Goal: Check status: Check status

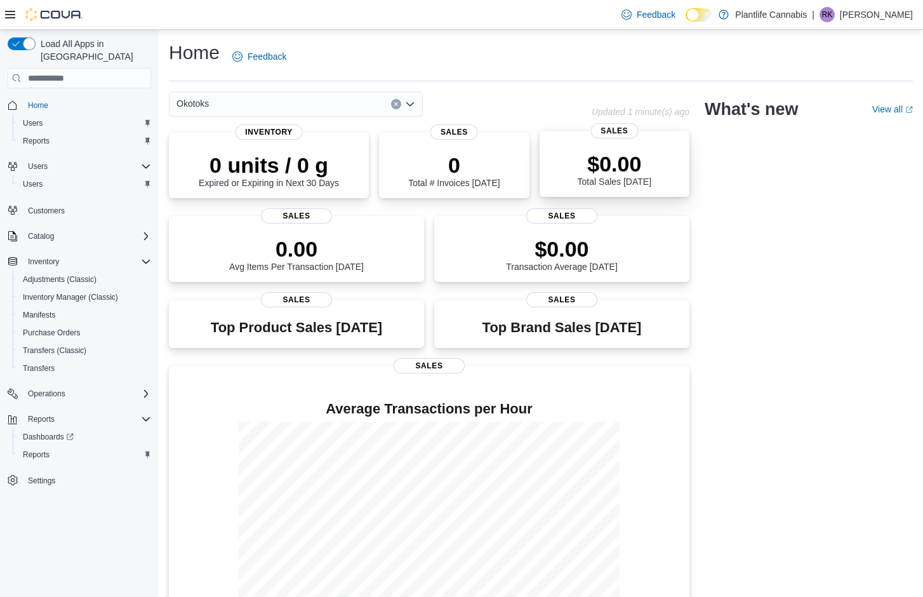
click at [583, 159] on p "$0.00" at bounding box center [615, 163] width 74 height 25
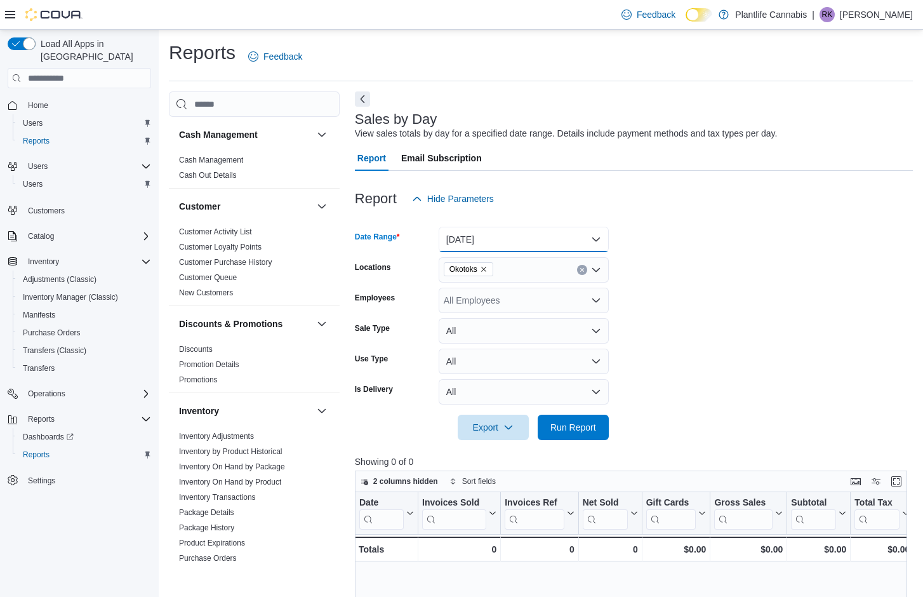
click at [597, 244] on button "[DATE]" at bounding box center [524, 239] width 170 height 25
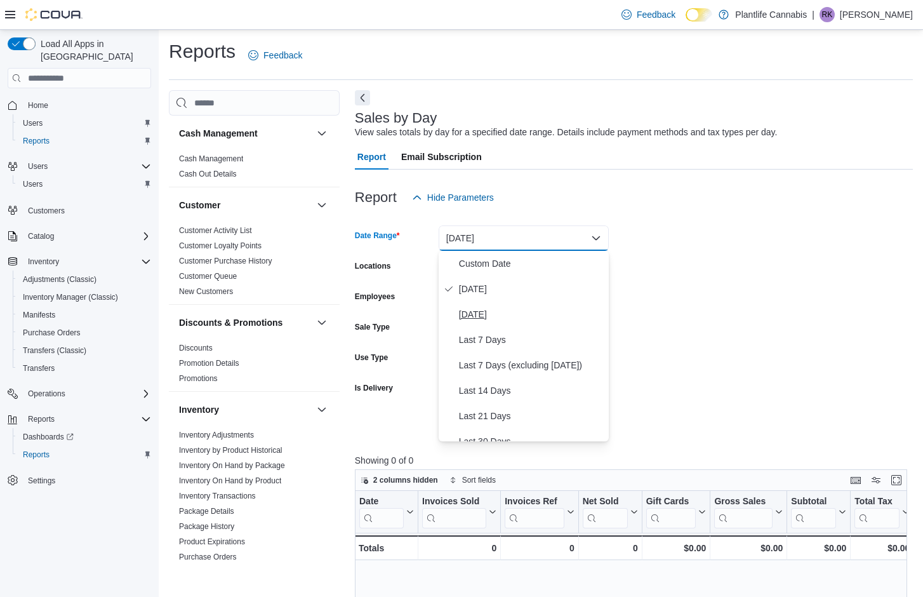
scroll to position [3, 0]
click at [481, 309] on span "[DATE]" at bounding box center [531, 312] width 145 height 15
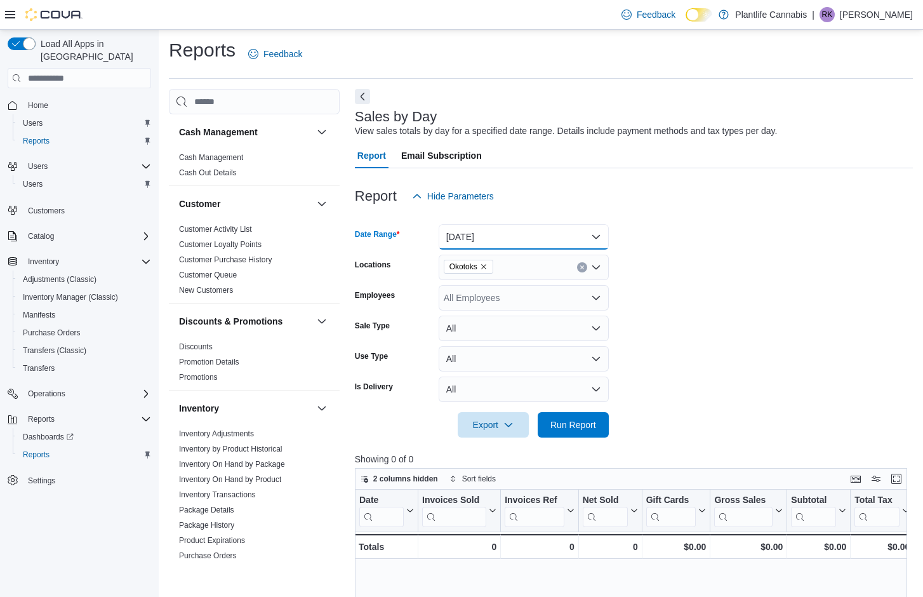
scroll to position [1, 0]
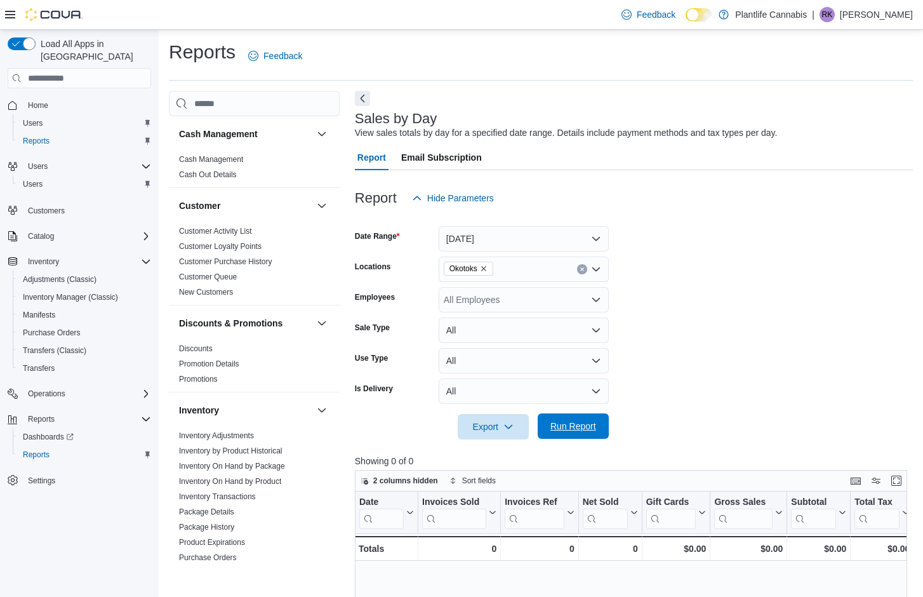
click at [564, 424] on span "Run Report" at bounding box center [573, 426] width 46 height 13
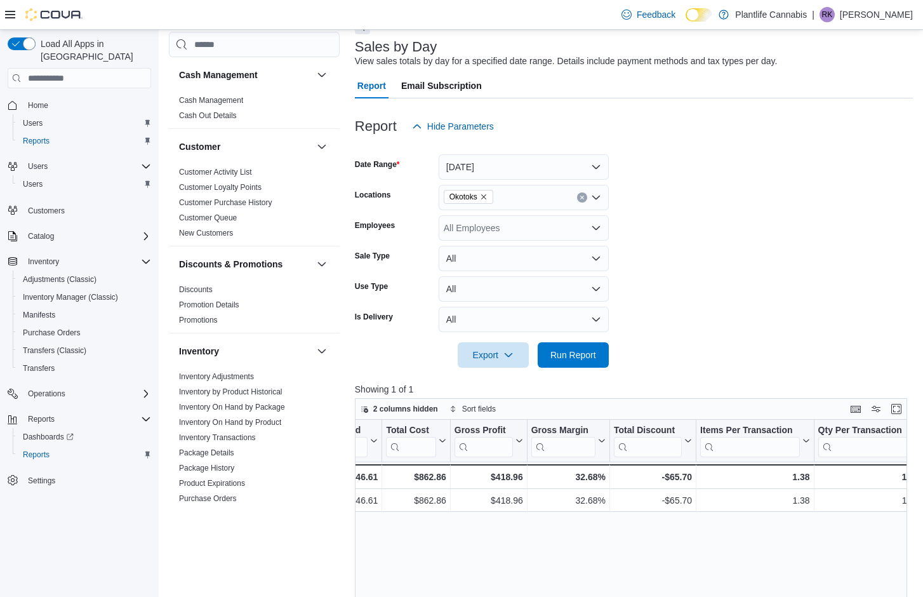
scroll to position [0, 581]
